Goal: Information Seeking & Learning: Learn about a topic

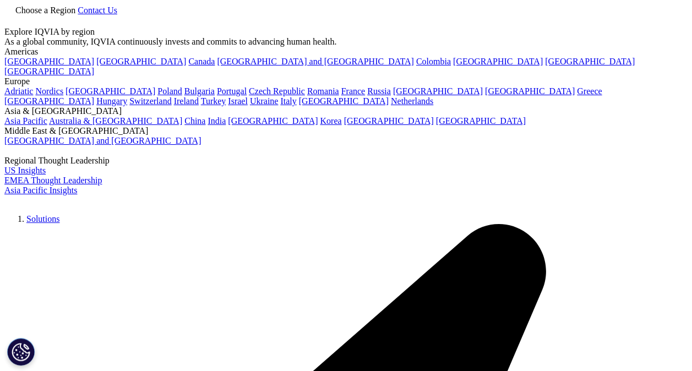
type input "immunology"
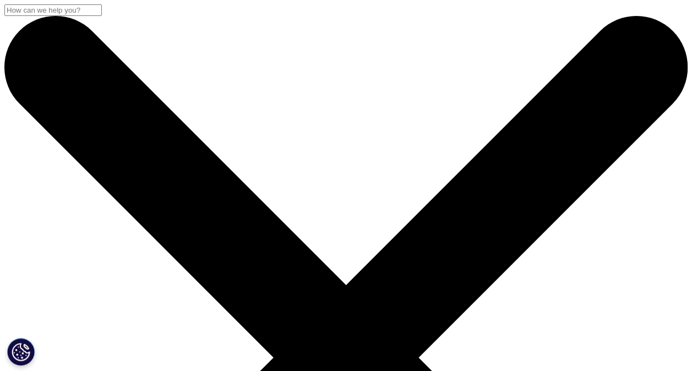
type input "immunology, biologic"
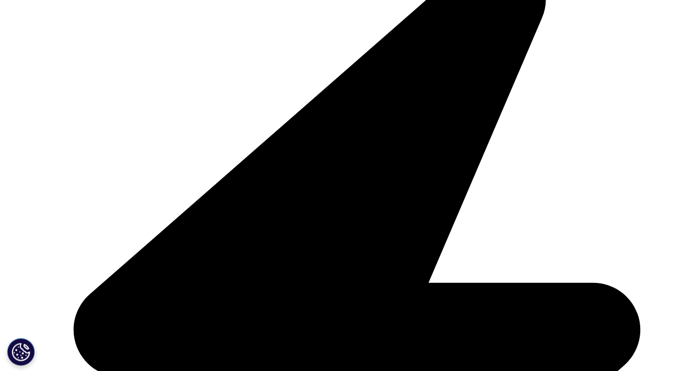
scroll to position [1156, 0]
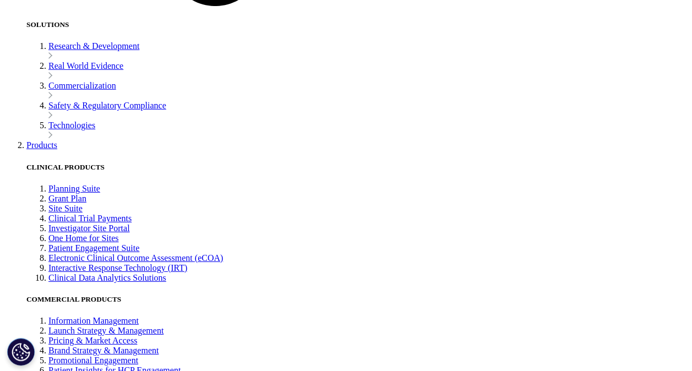
scroll to position [1597, 0]
